Goal: Check status: Check status

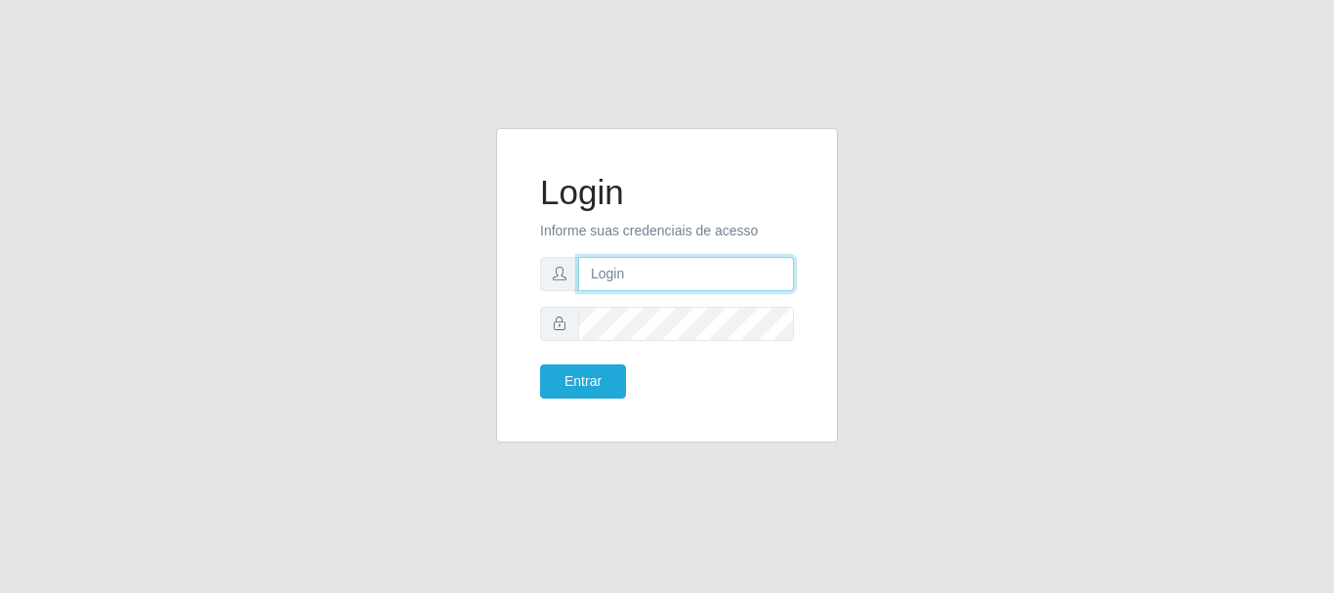
type input "[PERSON_NAME]"
click at [584, 400] on div "Login Informe suas credenciais de acesso [PERSON_NAME] Entrar" at bounding box center [667, 285] width 293 height 266
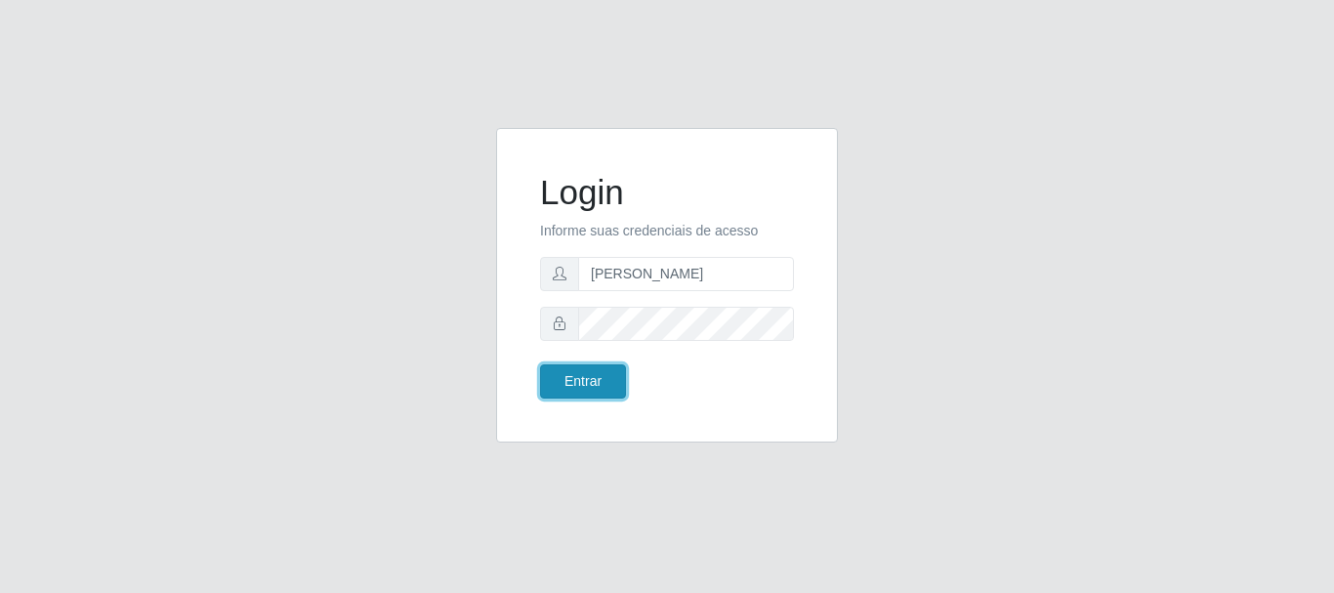
click at [587, 383] on button "Entrar" at bounding box center [583, 381] width 86 height 34
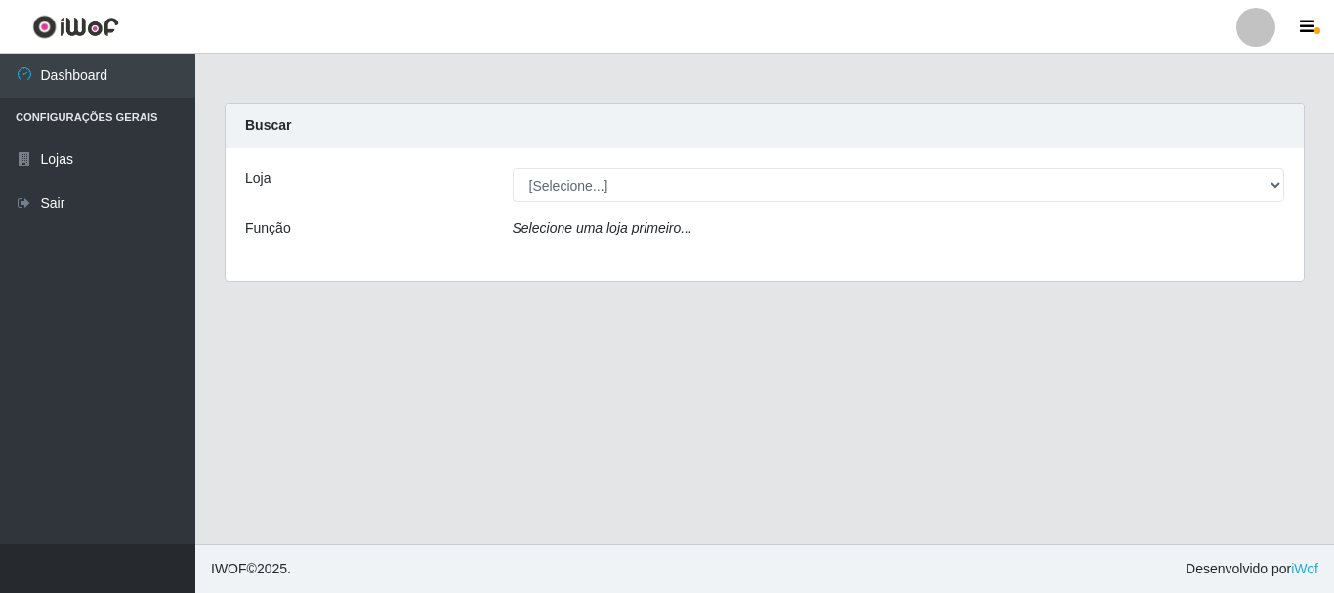
click at [690, 236] on div "Selecione uma loja primeiro..." at bounding box center [899, 232] width 802 height 28
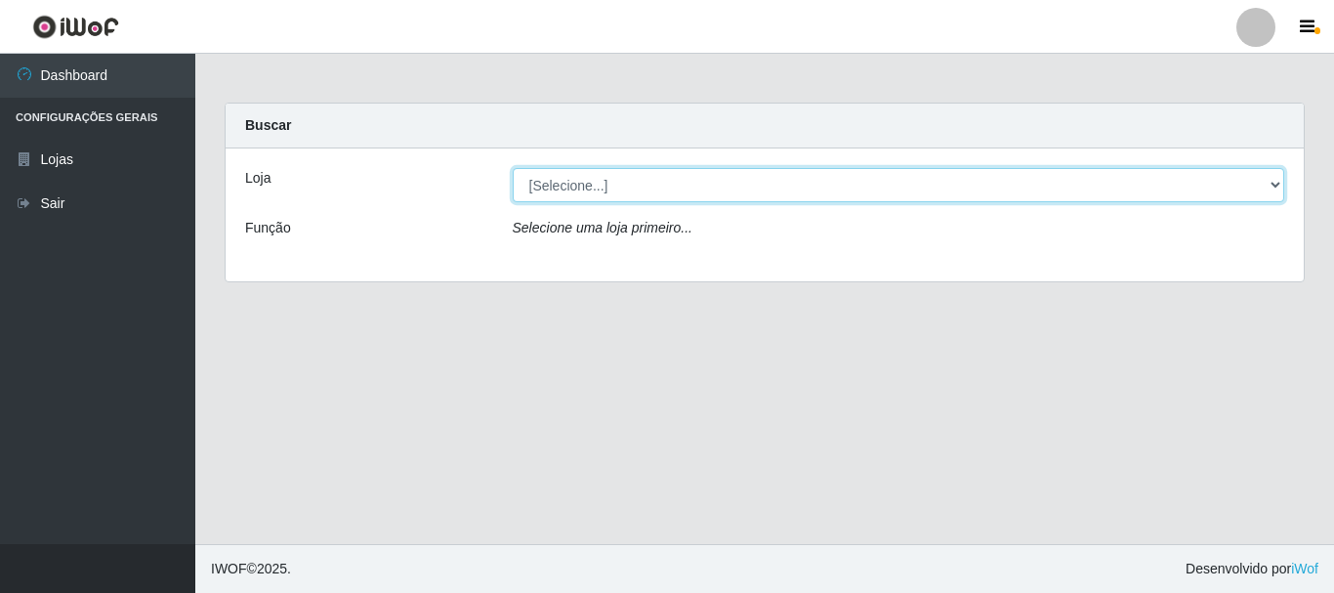
click at [587, 191] on select "[Selecione...] Bemais Supermercados - [GEOGRAPHIC_DATA]" at bounding box center [899, 185] width 773 height 34
select select "249"
click at [513, 168] on select "[Selecione...] Bemais Supermercados - [GEOGRAPHIC_DATA]" at bounding box center [899, 185] width 773 height 34
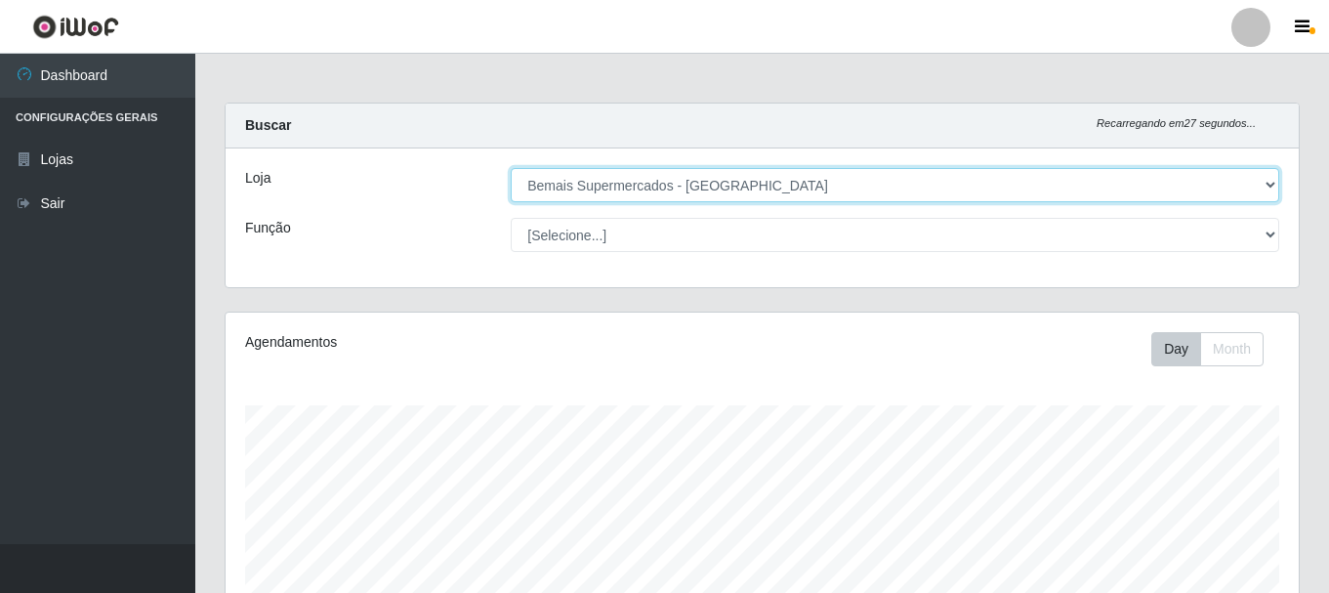
scroll to position [405, 1074]
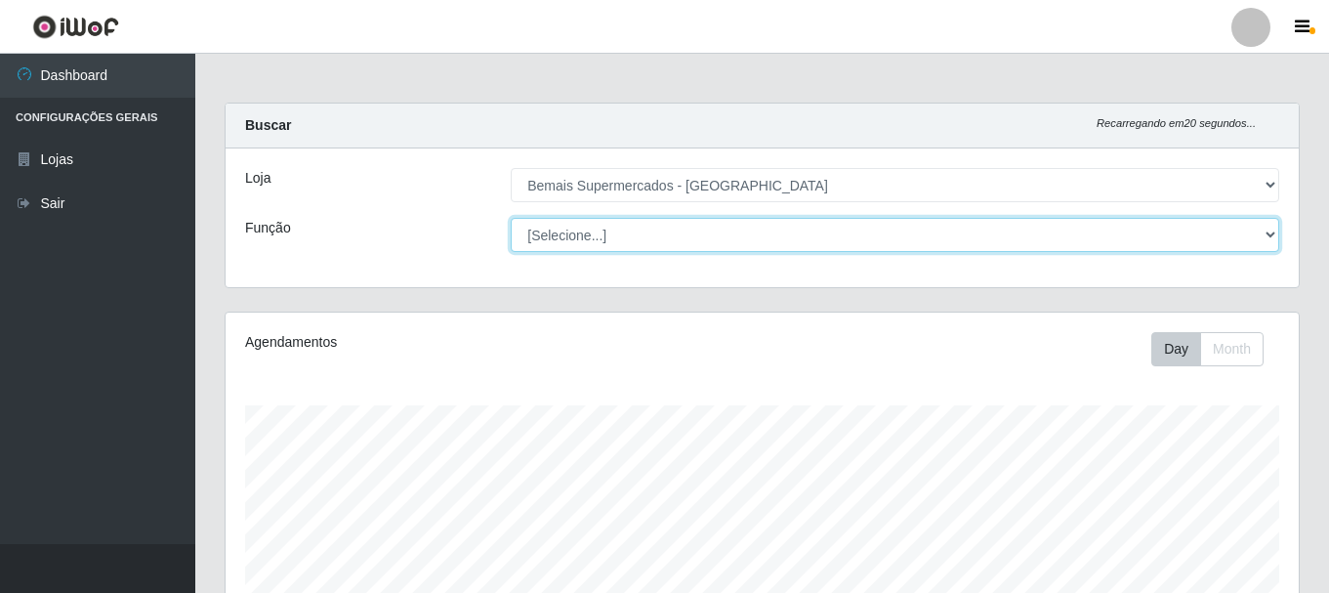
click at [1260, 236] on select "[Selecione...] ASG ASG + ASG ++ Auxiliar de Depósito Auxiliar de Depósito + Aux…" at bounding box center [895, 235] width 769 height 34
click at [511, 218] on select "[Selecione...] ASG ASG + ASG ++ Auxiliar de Depósito Auxiliar de Depósito + Aux…" at bounding box center [895, 235] width 769 height 34
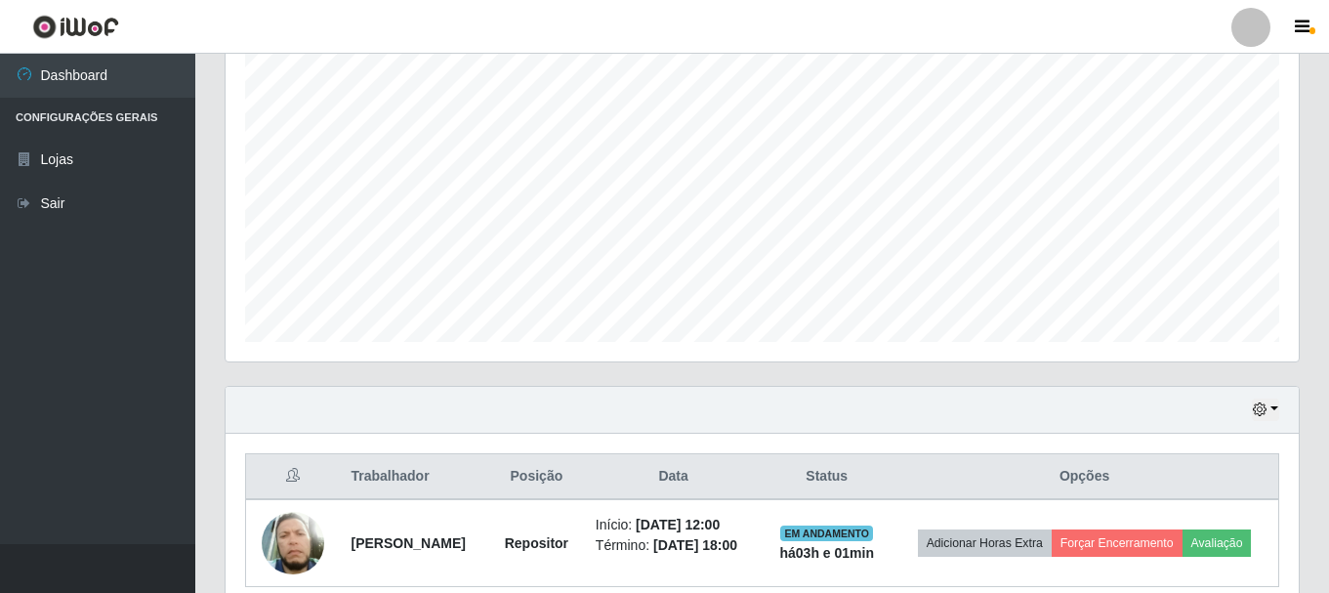
scroll to position [391, 0]
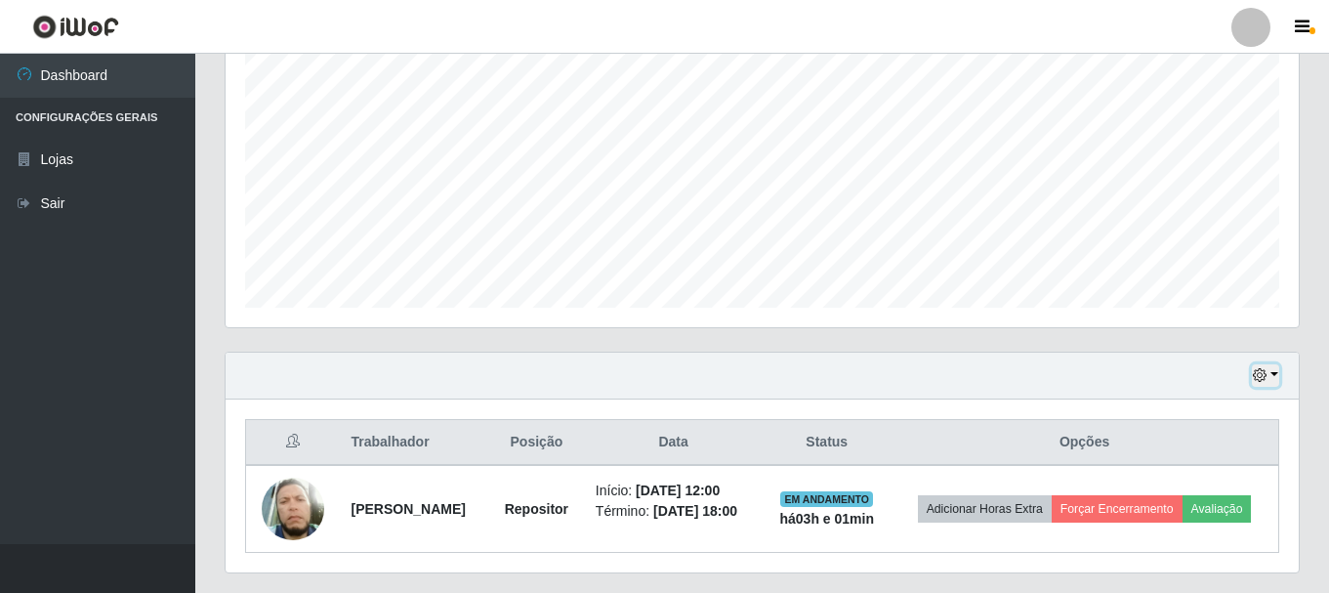
click at [1271, 382] on button "button" at bounding box center [1265, 375] width 27 height 22
click at [1262, 370] on icon "button" at bounding box center [1260, 375] width 14 height 14
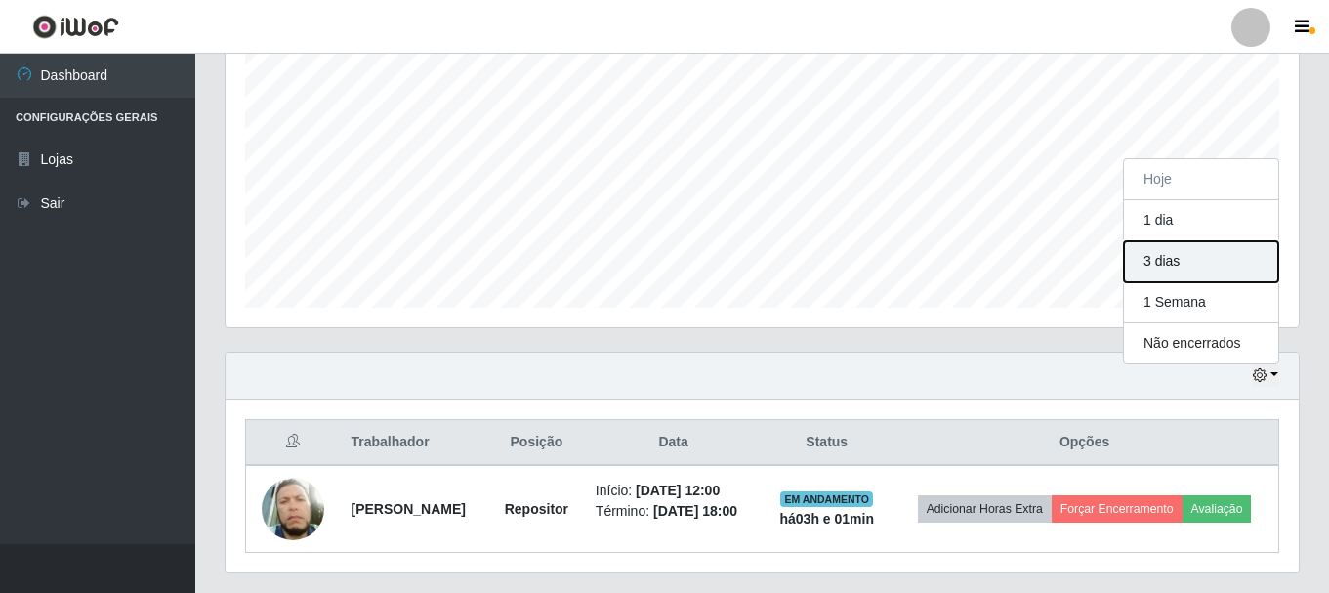
click at [1187, 257] on button "3 dias" at bounding box center [1201, 261] width 154 height 41
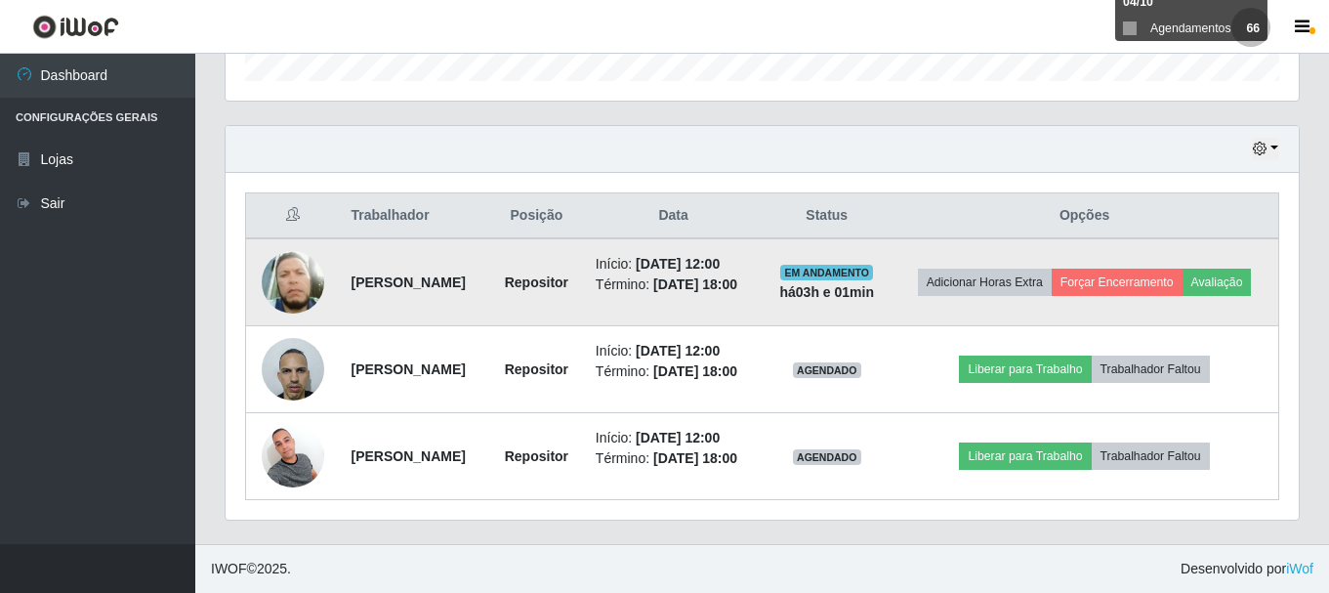
scroll to position [661, 0]
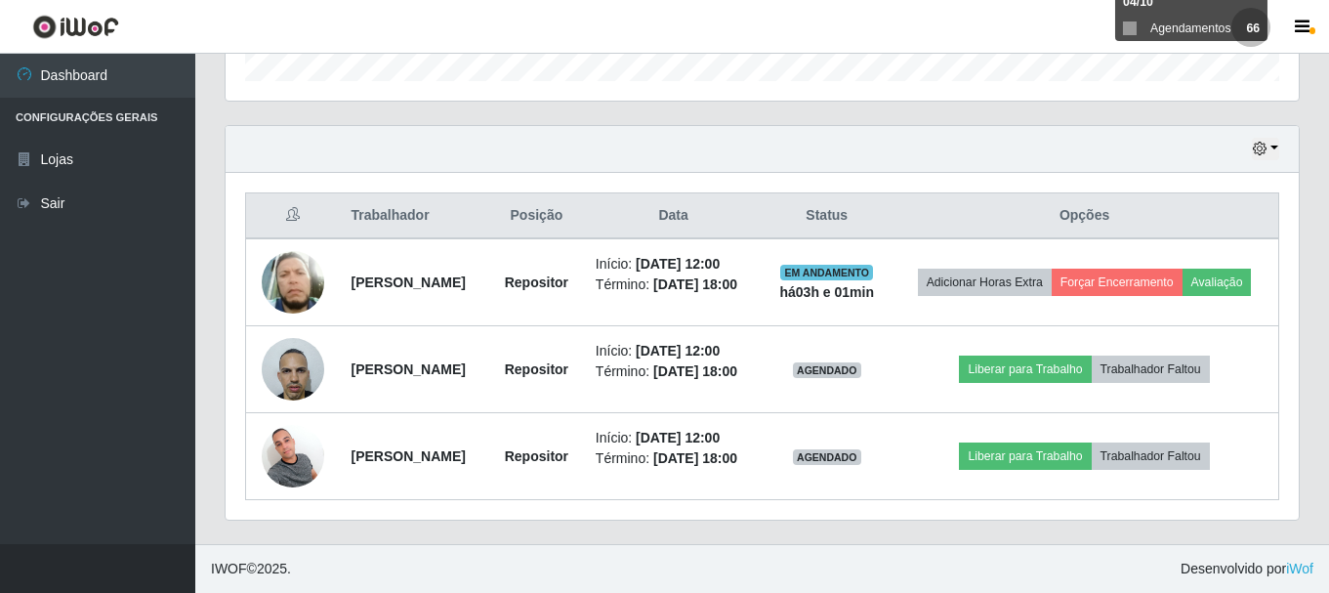
click at [1255, 126] on div "Hoje 1 dia 3 dias 1 Semana Não encerrados" at bounding box center [763, 149] width 1074 height 47
click at [1255, 142] on icon "button" at bounding box center [1260, 149] width 14 height 14
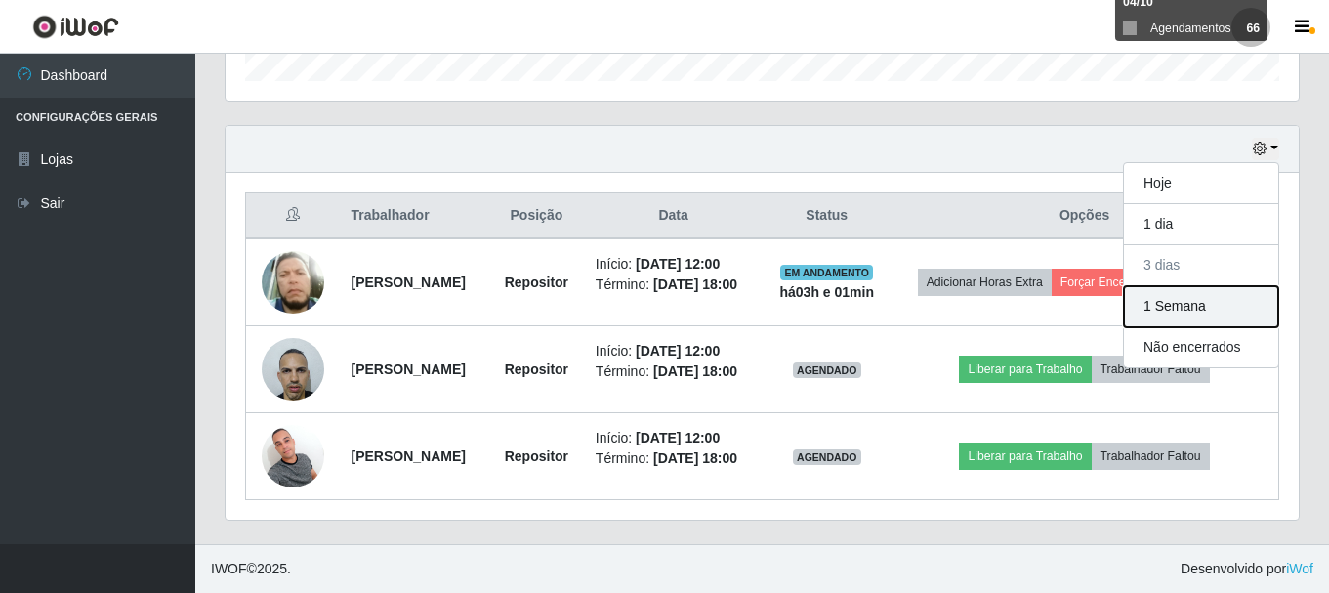
click at [1155, 286] on button "1 Semana" at bounding box center [1201, 306] width 154 height 41
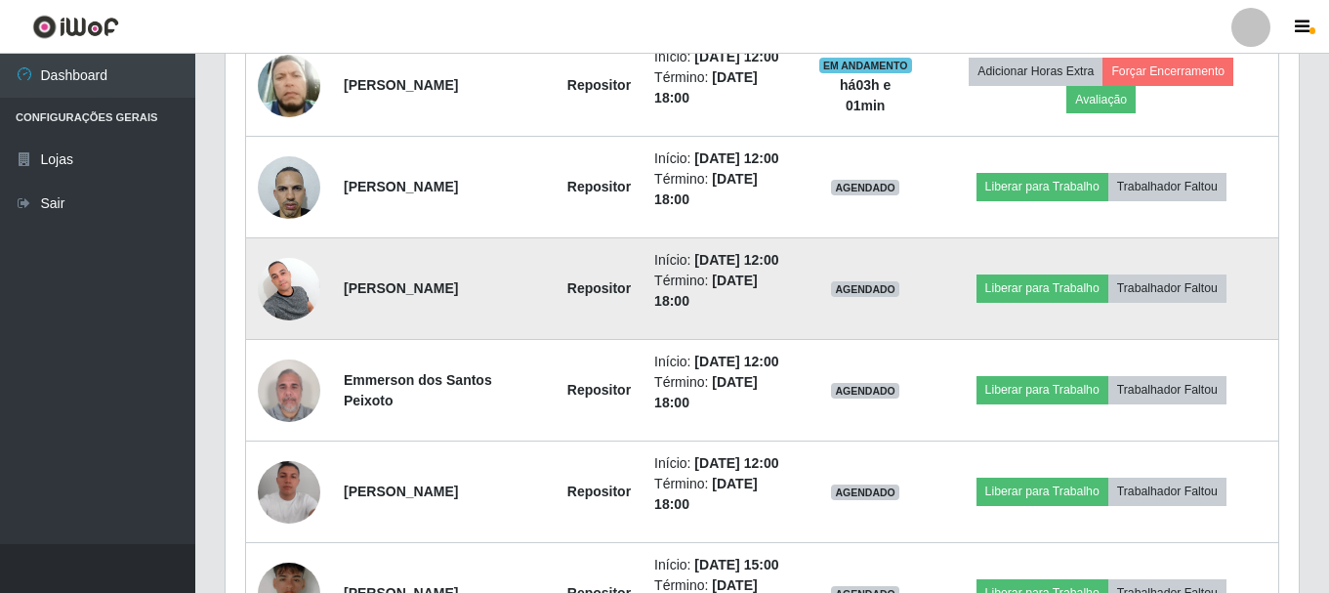
scroll to position [857, 0]
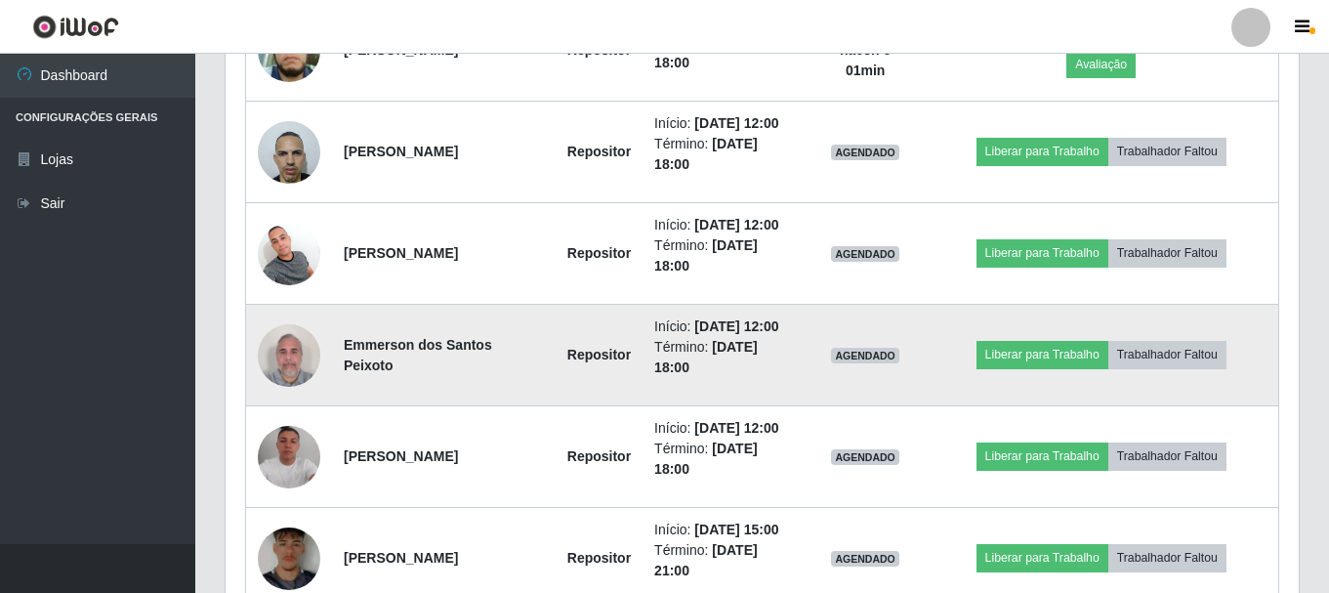
click at [737, 359] on li "Término: [DATE] 18:00" at bounding box center [724, 357] width 141 height 41
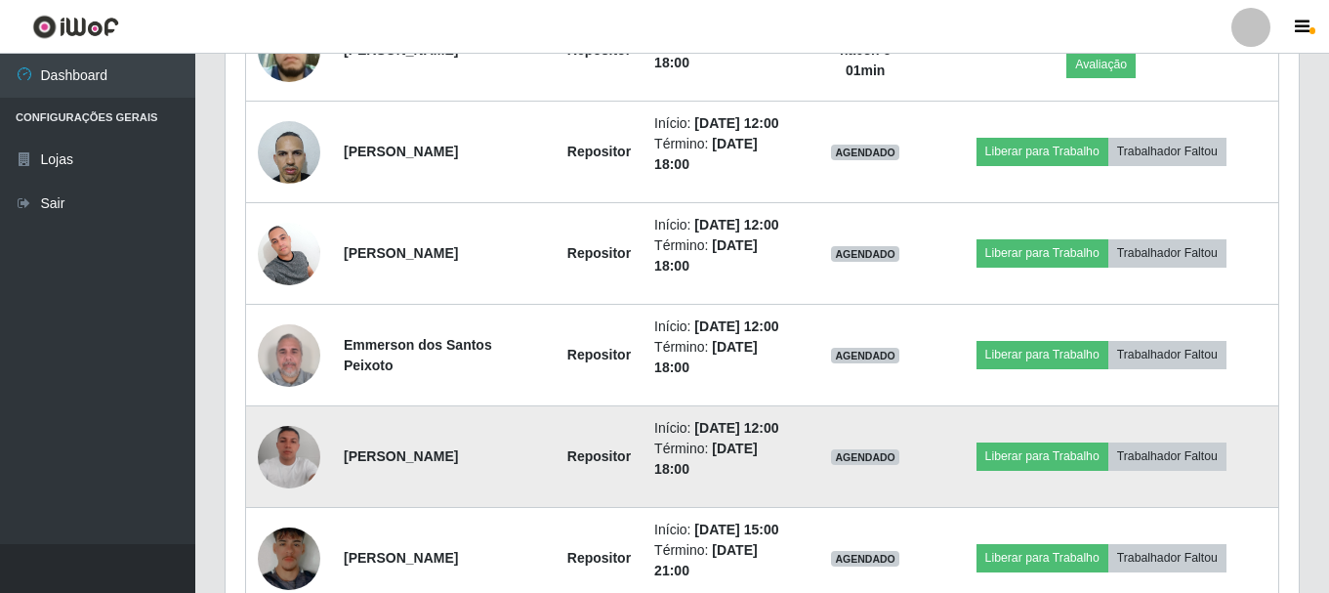
click at [753, 423] on time "[DATE] 12:00" at bounding box center [737, 428] width 84 height 16
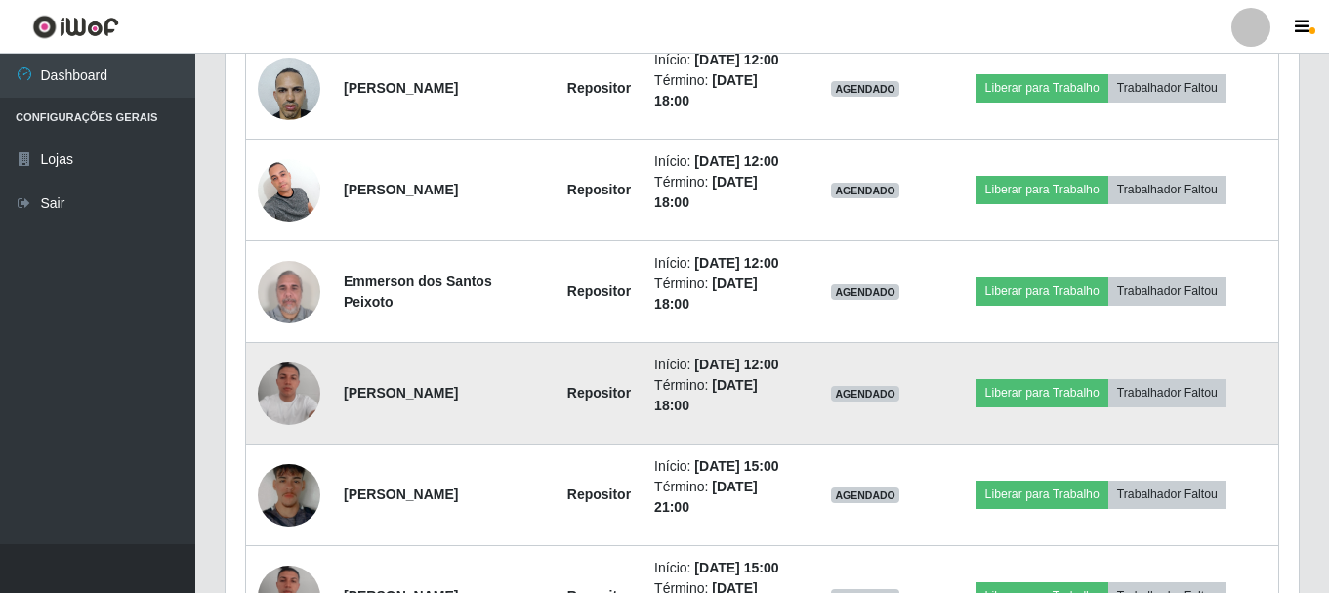
scroll to position [954, 0]
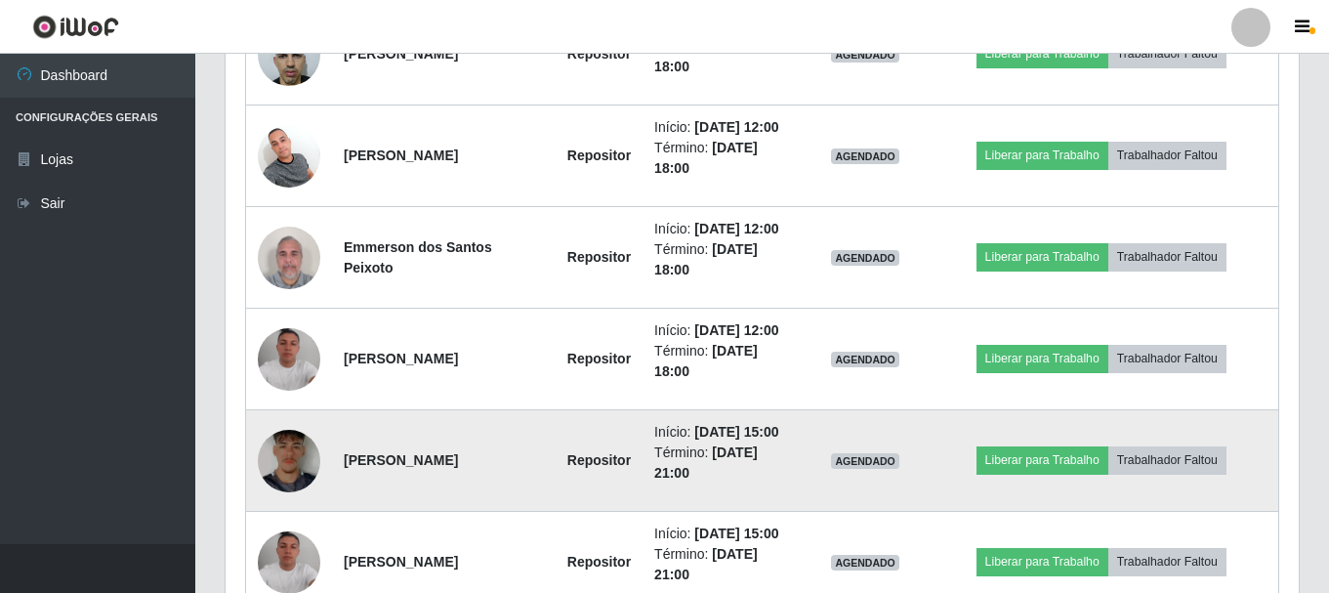
click at [753, 458] on time "[DATE] 21:00" at bounding box center [706, 462] width 104 height 36
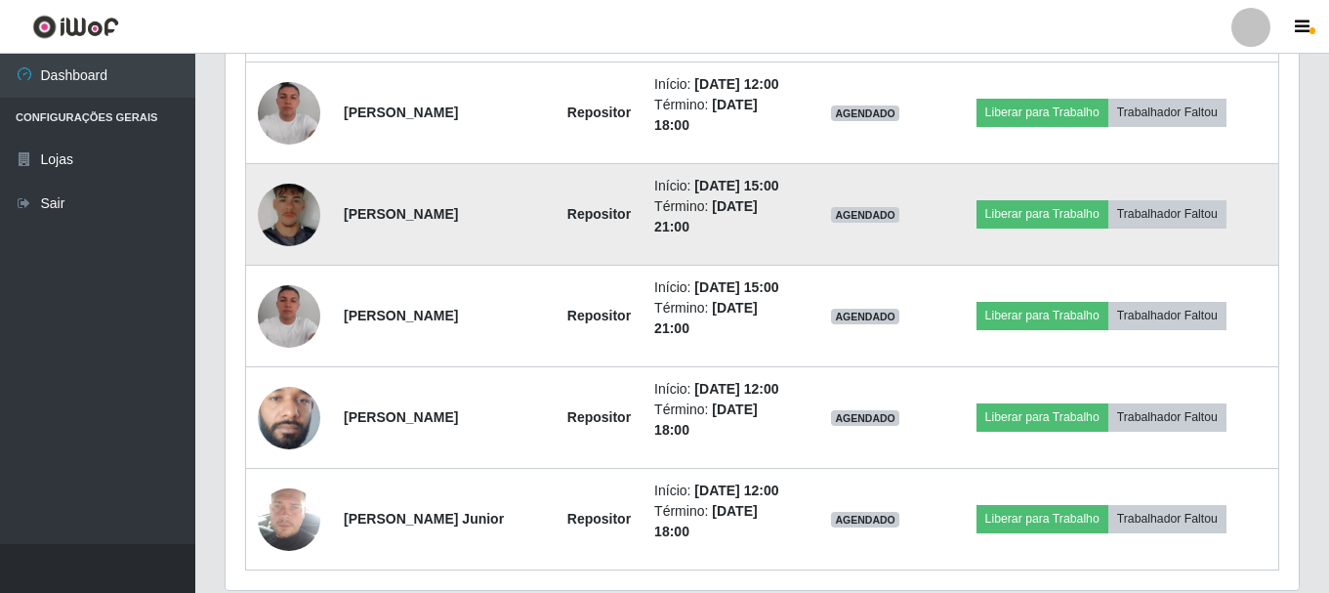
scroll to position [1247, 0]
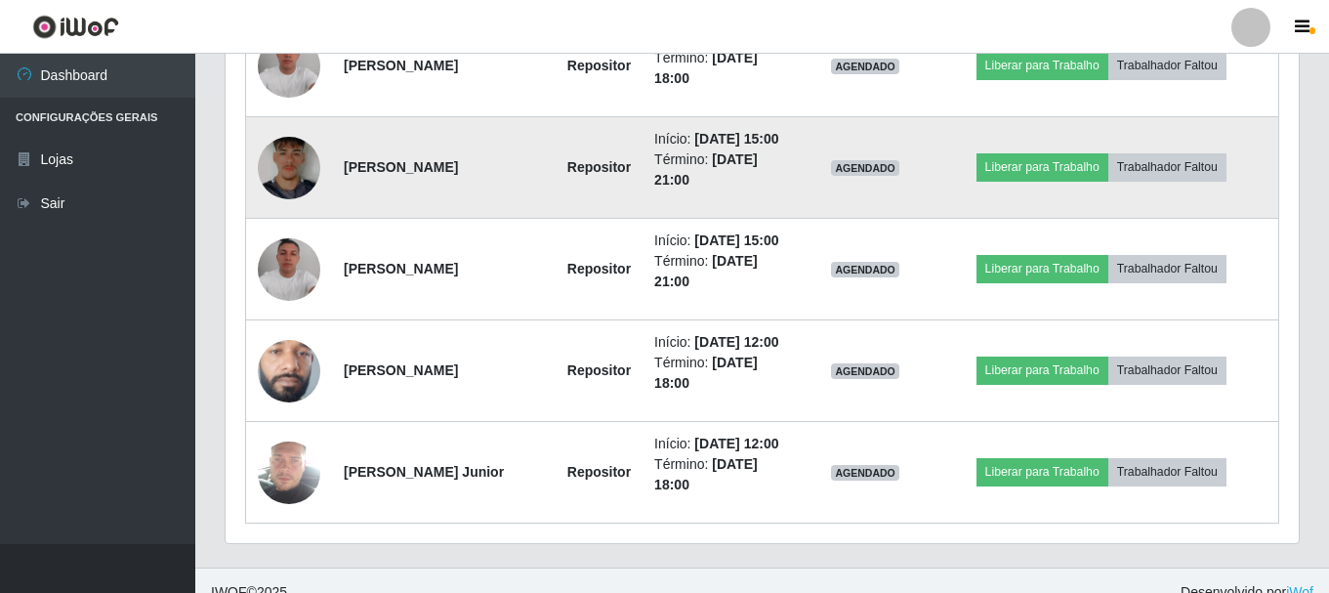
click at [753, 458] on time "[DATE] 18:00" at bounding box center [706, 474] width 104 height 36
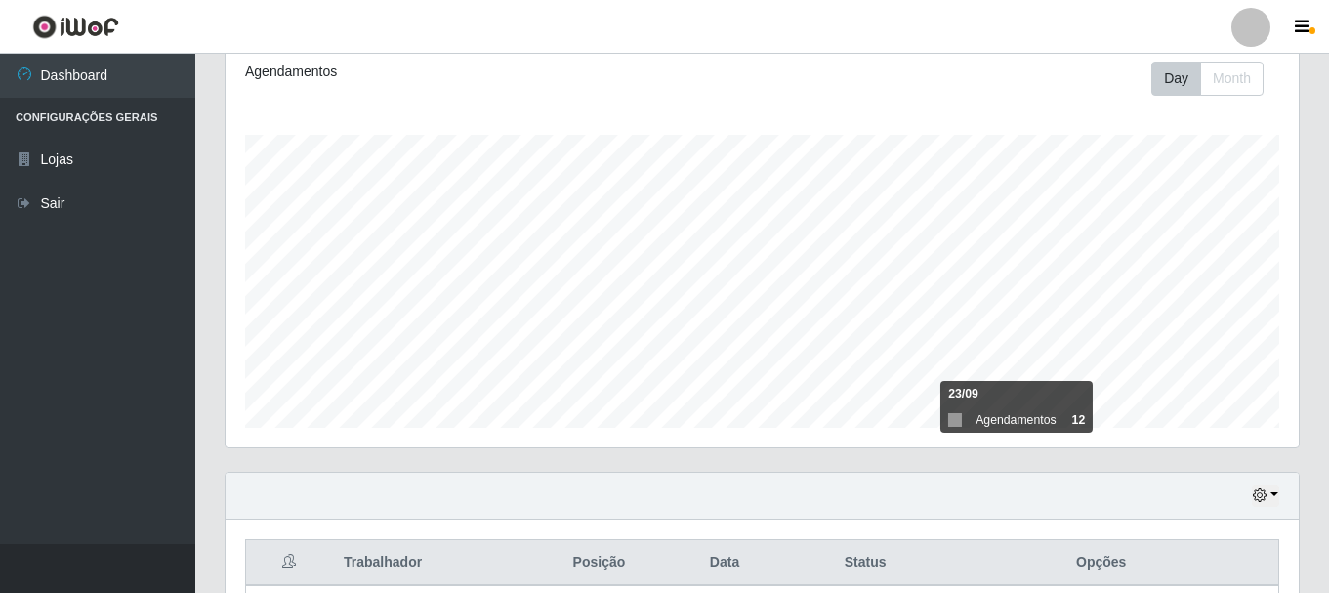
scroll to position [0, 0]
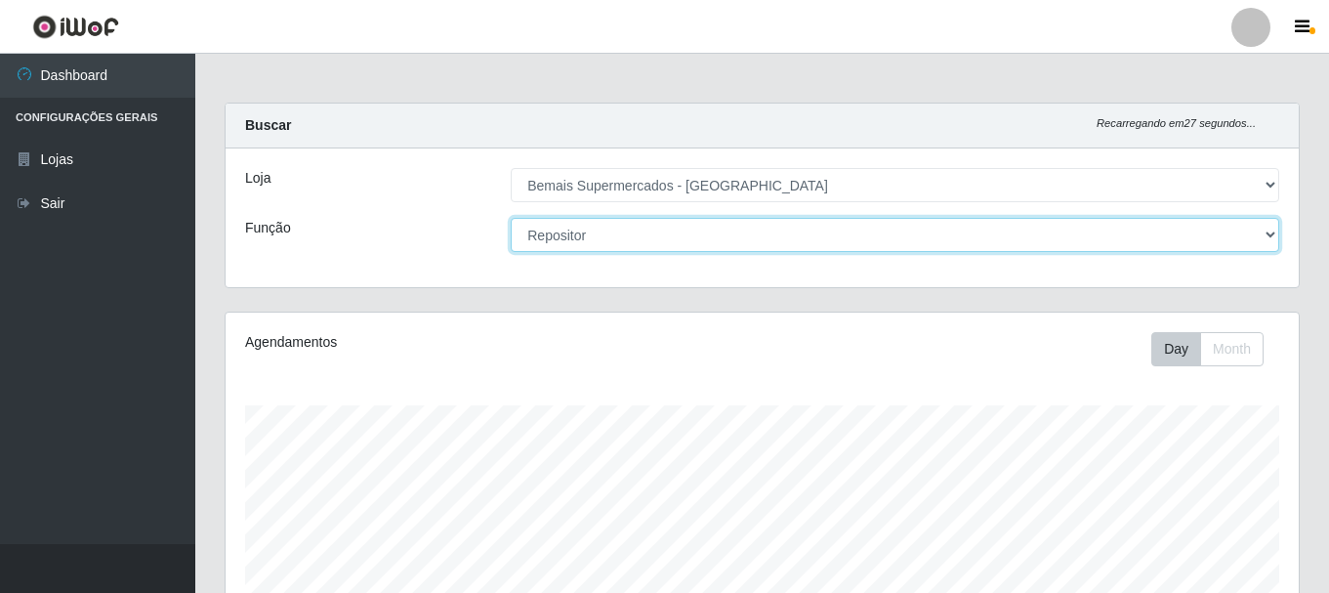
click at [1187, 236] on select "[Selecione...] ASG ASG + ASG ++ Auxiliar de Depósito Auxiliar de Depósito + Aux…" at bounding box center [895, 235] width 769 height 34
click at [511, 218] on select "[Selecione...] ASG ASG + ASG ++ Auxiliar de Depósito Auxiliar de Depósito + Aux…" at bounding box center [895, 235] width 769 height 34
click at [928, 244] on select "[Selecione...] ASG ASG + ASG ++ Auxiliar de Depósito Auxiliar de Depósito + Aux…" at bounding box center [895, 235] width 769 height 34
select select "86"
click at [511, 218] on select "[Selecione...] ASG ASG + ASG ++ Auxiliar de Depósito Auxiliar de Depósito + Aux…" at bounding box center [895, 235] width 769 height 34
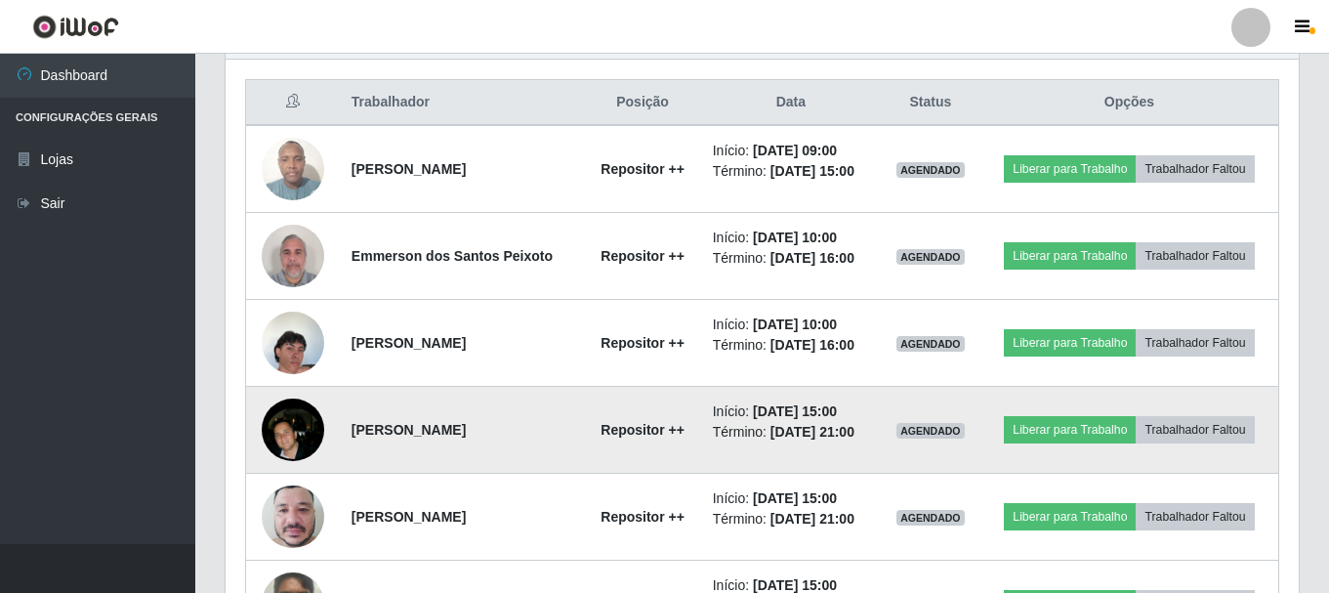
scroll to position [683, 0]
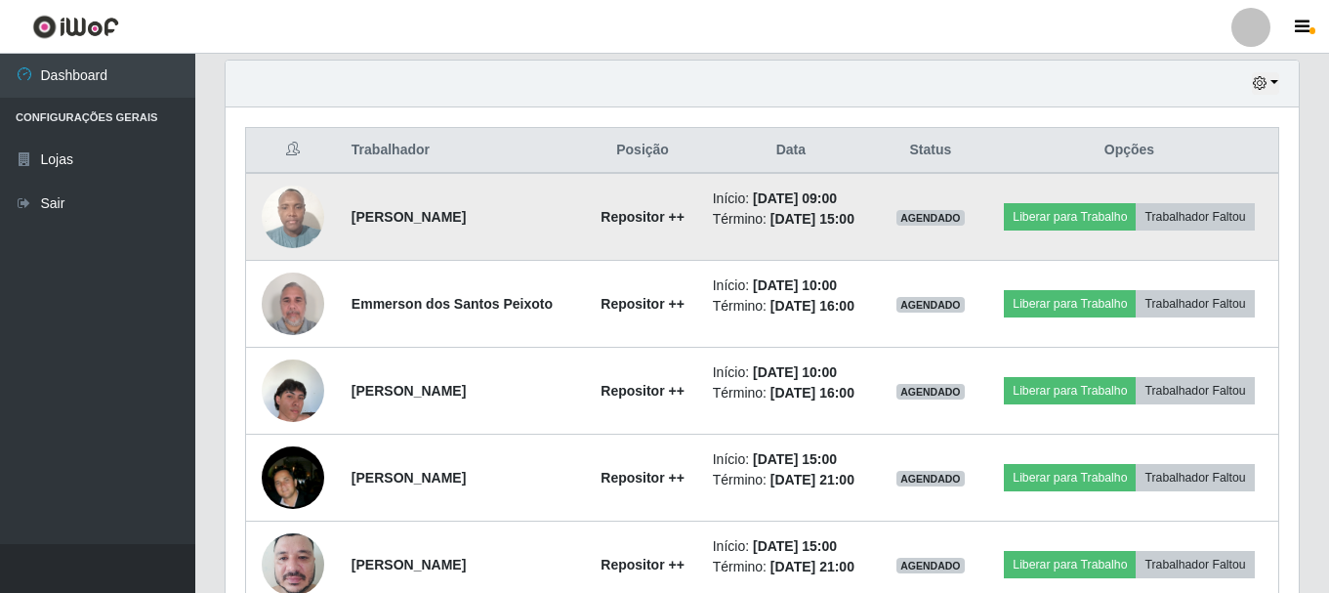
click at [822, 208] on li "Início: [DATE] 09:00" at bounding box center [791, 199] width 156 height 21
